Goal: Transaction & Acquisition: Book appointment/travel/reservation

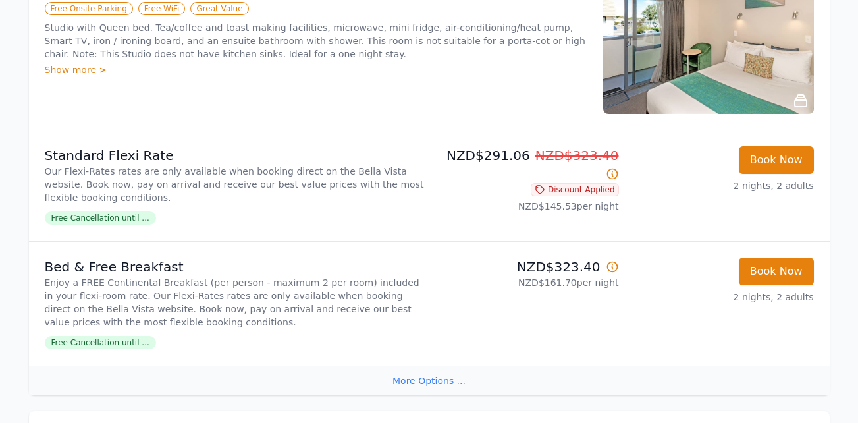
scroll to position [376, 0]
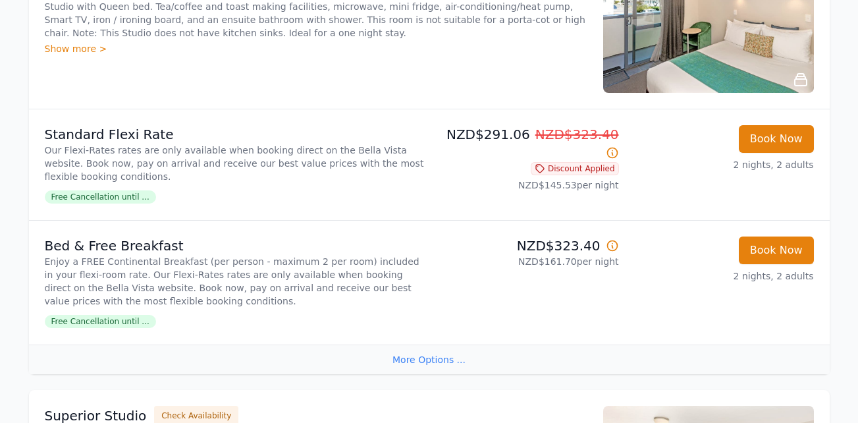
click at [97, 192] on span "Free Cancellation until ..." at bounding box center [100, 196] width 111 height 13
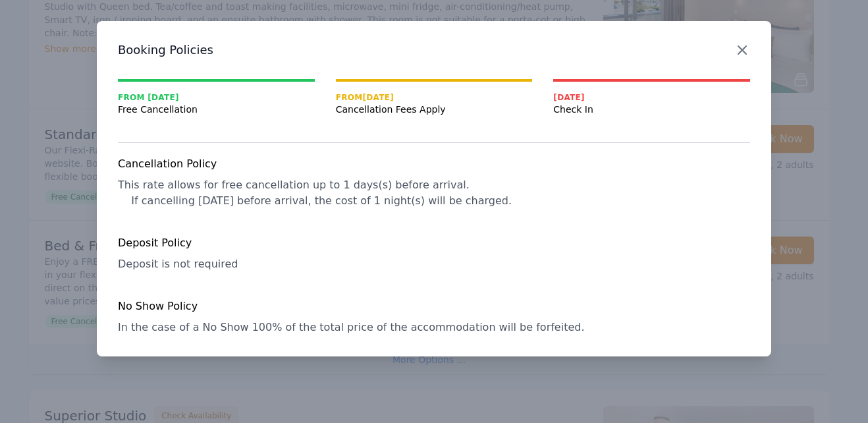
click at [741, 43] on icon "button" at bounding box center [742, 50] width 16 height 16
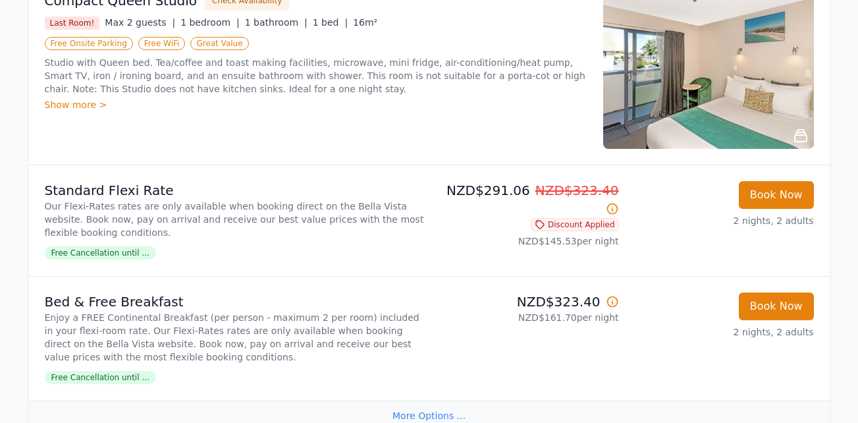
scroll to position [330, 0]
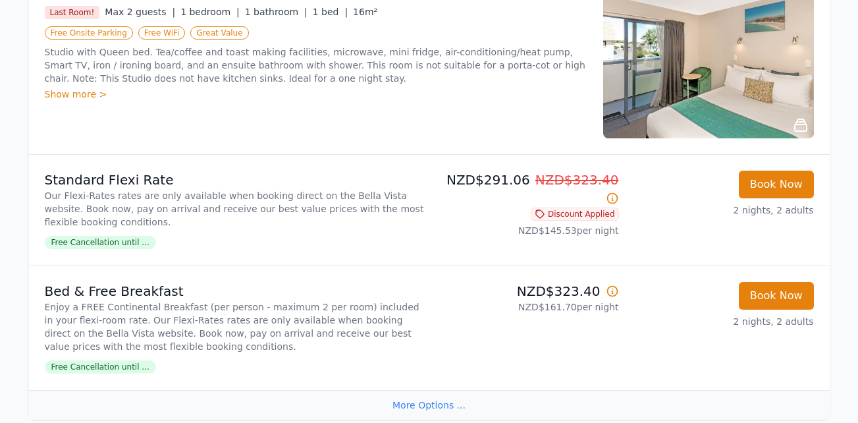
click at [112, 238] on span "Free Cancellation until ..." at bounding box center [100, 242] width 111 height 13
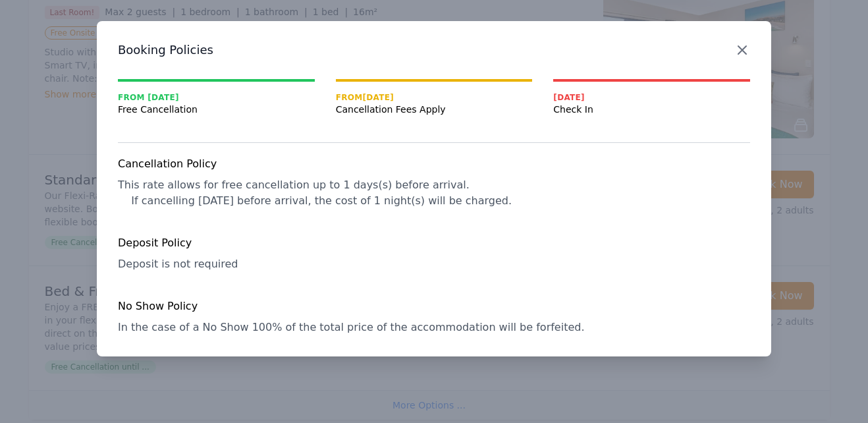
click at [746, 52] on icon "button" at bounding box center [742, 50] width 16 height 16
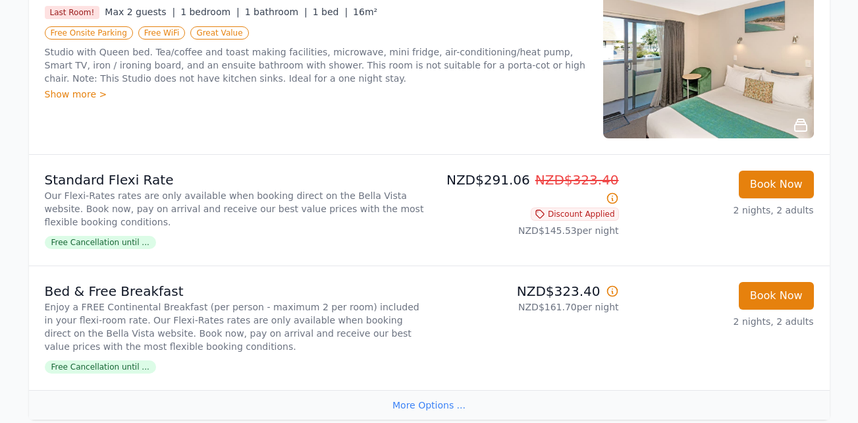
click at [713, 64] on img at bounding box center [708, 59] width 211 height 158
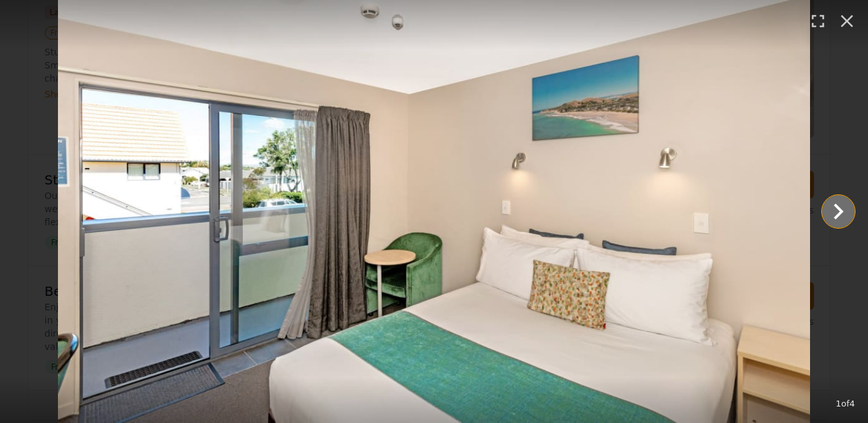
click at [839, 209] on icon "Show slide 2 of 4" at bounding box center [838, 211] width 10 height 16
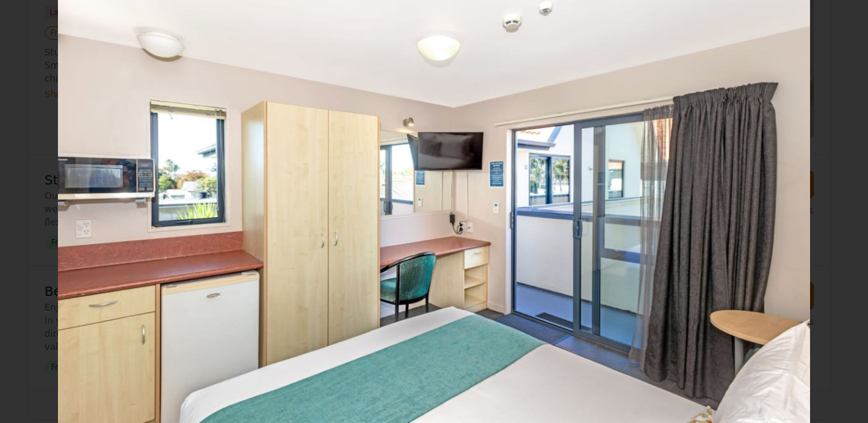
click at [839, 209] on icon "Show slide 3 of 4" at bounding box center [838, 211] width 10 height 16
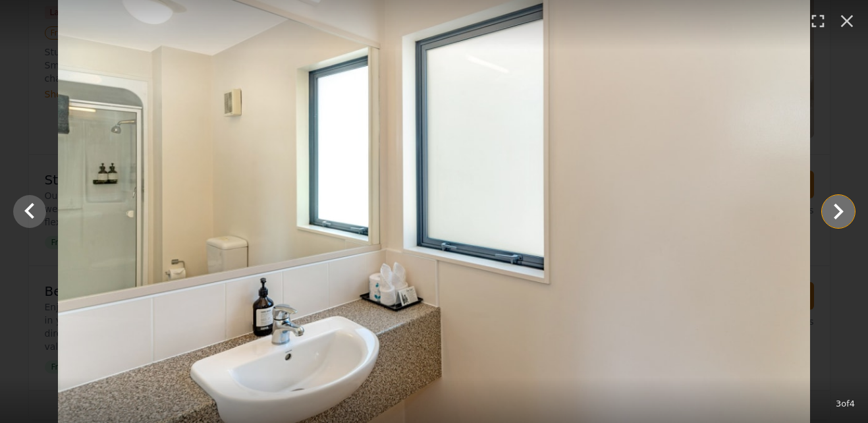
click at [839, 209] on icon "Show slide 4 of 4" at bounding box center [838, 211] width 10 height 16
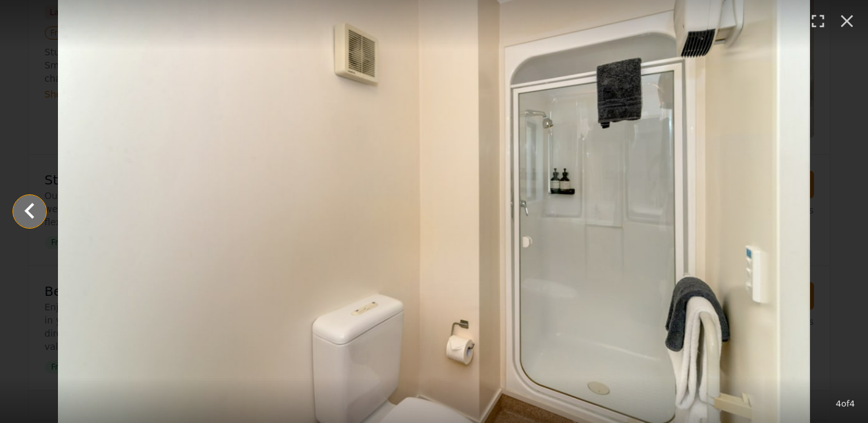
click at [27, 205] on icon "Show slide 3 of 4" at bounding box center [30, 212] width 32 height 32
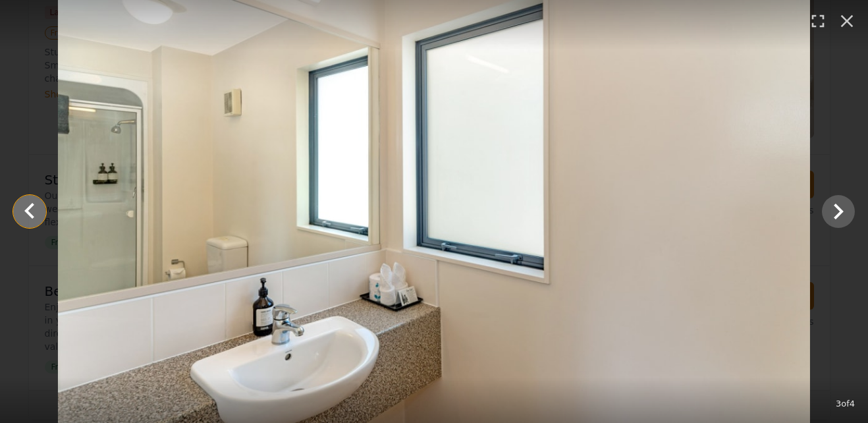
click at [27, 205] on icon "Show slide 2 of 4" at bounding box center [30, 212] width 32 height 32
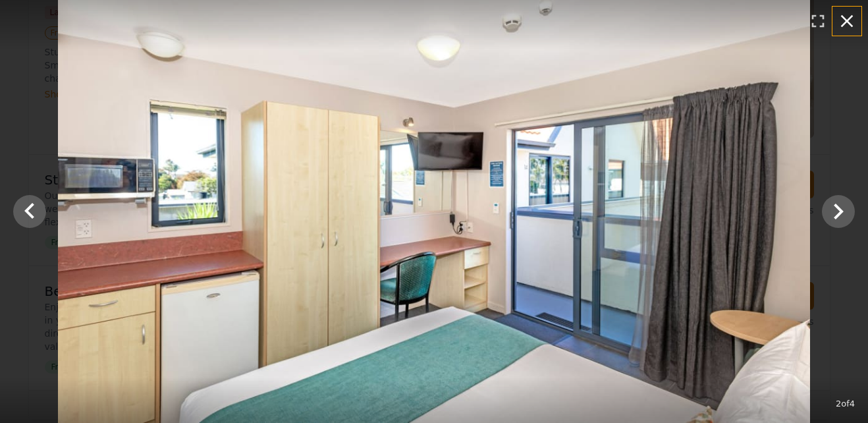
click at [847, 18] on icon "button" at bounding box center [846, 21] width 21 height 21
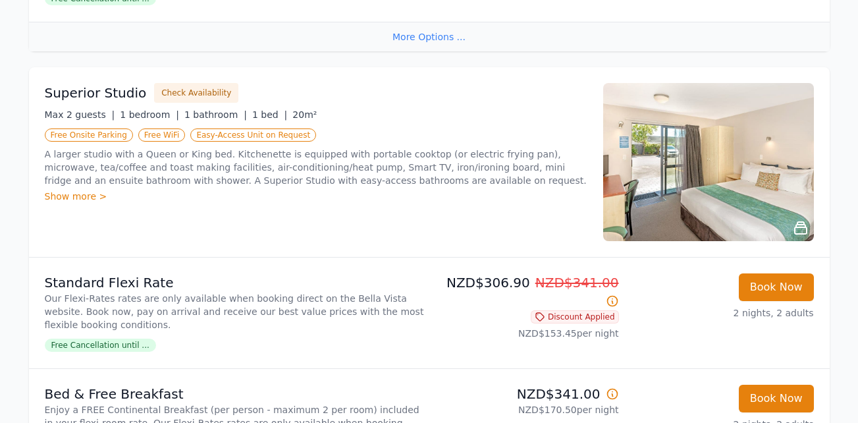
scroll to position [733, 0]
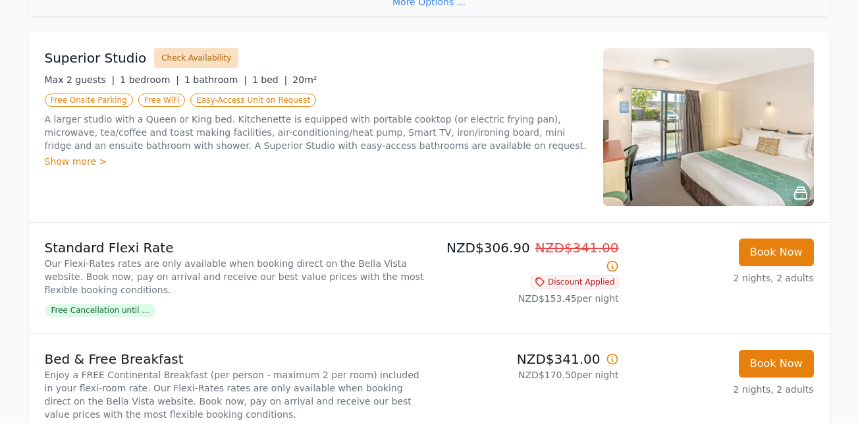
click at [180, 56] on button "Check Availability" at bounding box center [196, 58] width 84 height 20
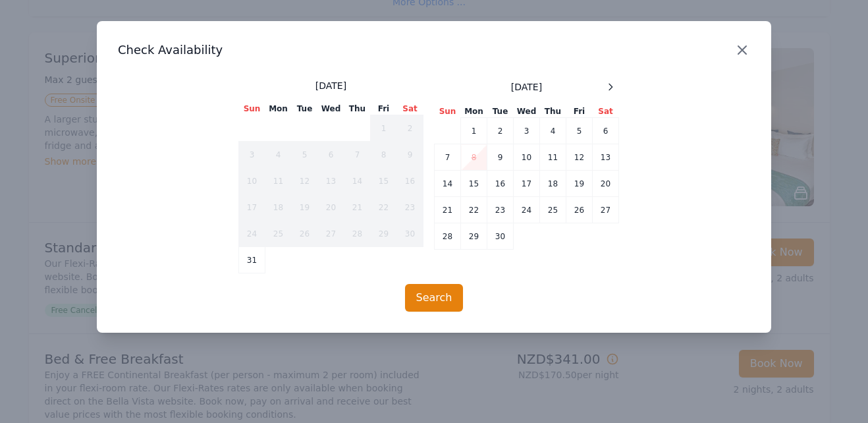
click at [735, 43] on icon "button" at bounding box center [742, 50] width 16 height 16
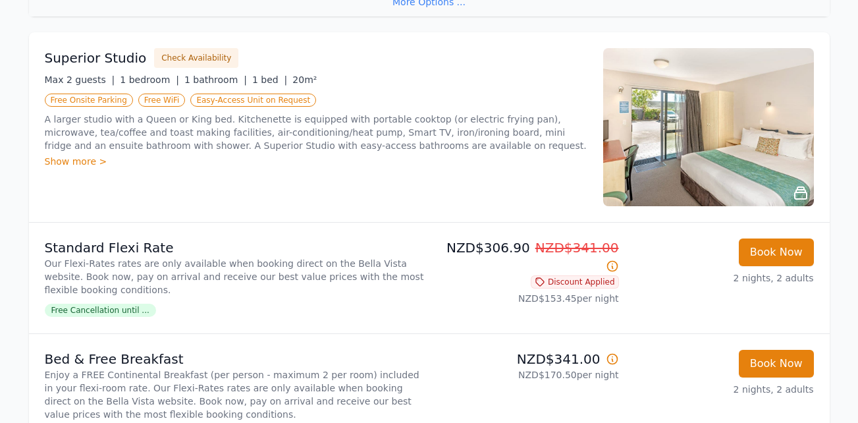
click at [63, 162] on div "Show more >" at bounding box center [316, 161] width 542 height 13
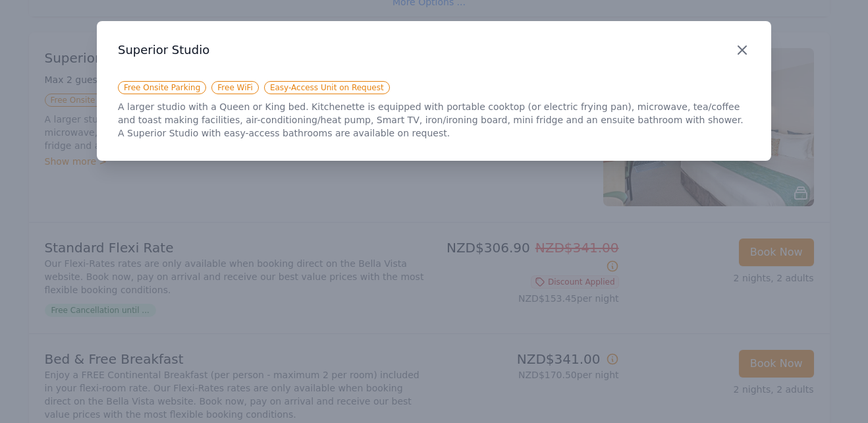
click at [741, 43] on icon "button" at bounding box center [742, 50] width 16 height 16
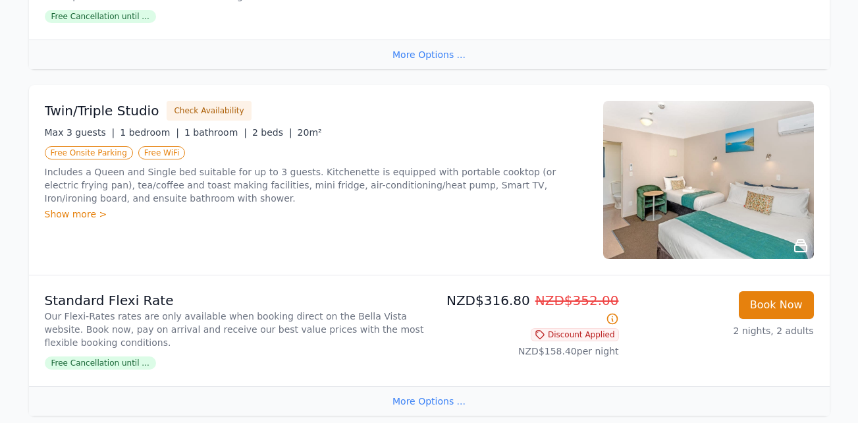
scroll to position [1141, 0]
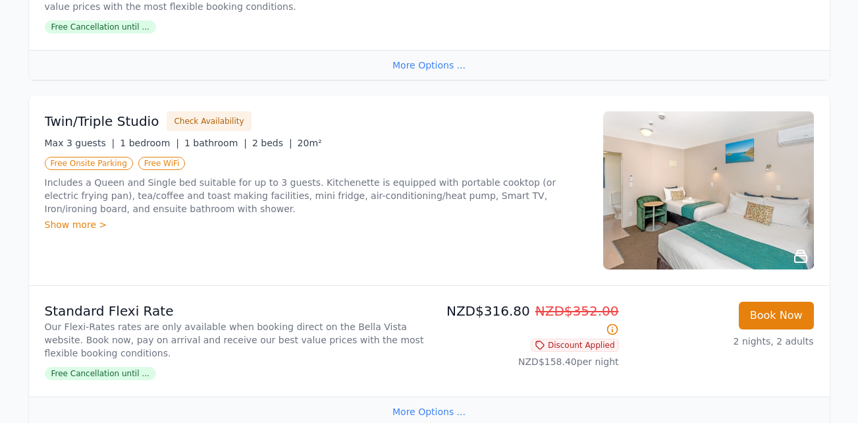
click at [104, 375] on span "Free Cancellation until ..." at bounding box center [100, 373] width 111 height 13
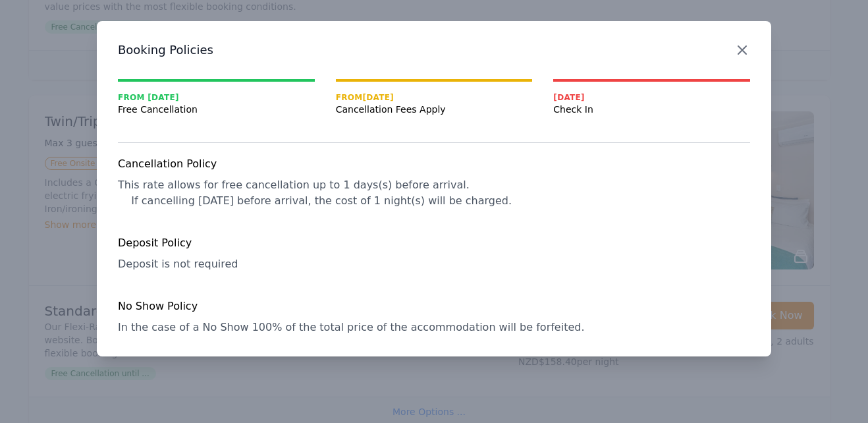
click at [743, 46] on icon "button" at bounding box center [742, 50] width 16 height 16
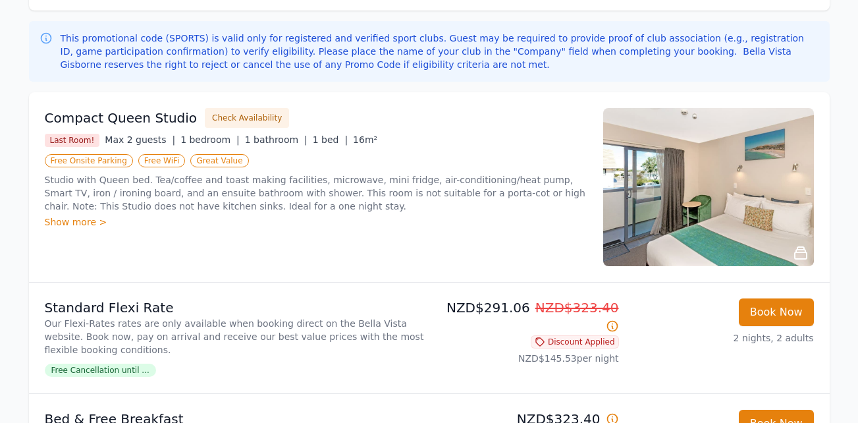
scroll to position [0, 0]
